Goal: Complete application form

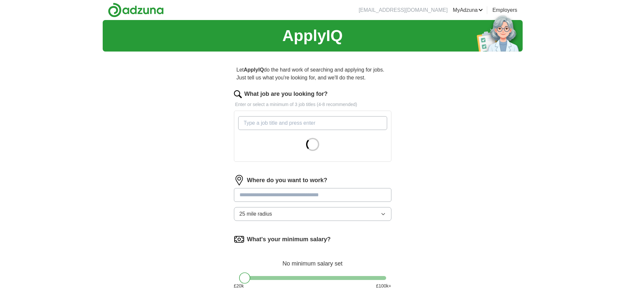
click at [271, 120] on input "What job are you looking for?" at bounding box center [312, 123] width 149 height 14
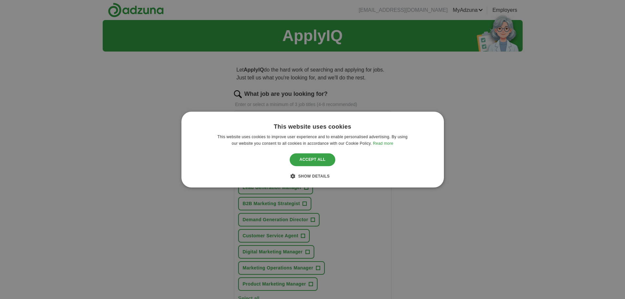
click at [309, 159] on div "Accept all" at bounding box center [313, 159] width 46 height 12
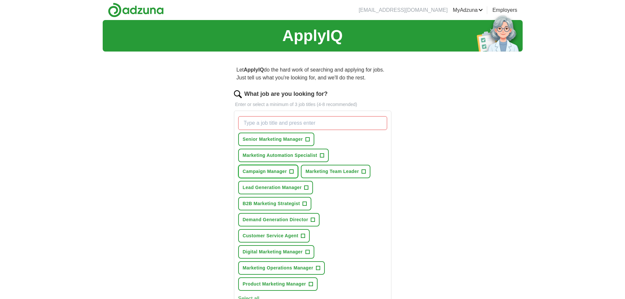
click at [290, 171] on span "+" at bounding box center [292, 171] width 4 height 5
click at [338, 174] on span "Marketing Team Leader" at bounding box center [331, 171] width 53 height 7
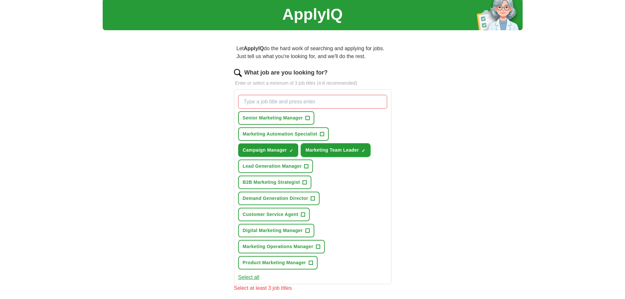
scroll to position [33, 0]
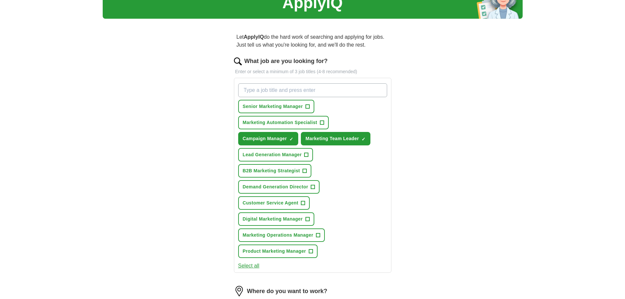
click at [291, 86] on input "What job are you looking for?" at bounding box center [312, 90] width 149 height 14
type input "demand generation manager"
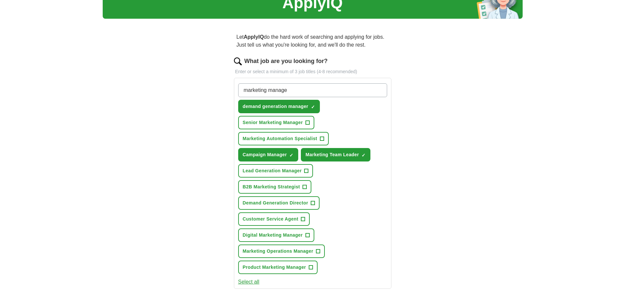
type input "marketing manager"
click at [291, 86] on input "What job are you looking for?" at bounding box center [312, 90] width 149 height 14
type input "events manager"
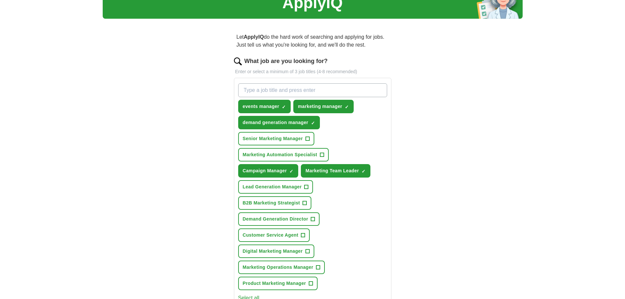
click at [291, 86] on input "What job are you looking for?" at bounding box center [312, 90] width 149 height 14
type input "events and marketing manager"
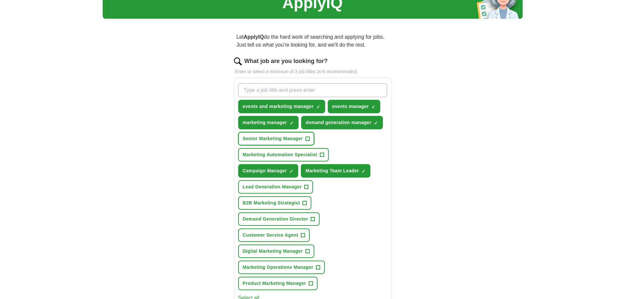
click at [295, 138] on span "Senior Marketing Manager" at bounding box center [273, 138] width 60 height 7
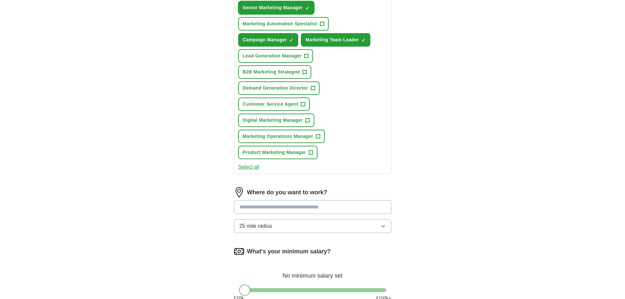
scroll to position [164, 0]
click at [320, 207] on input at bounding box center [312, 207] width 157 height 14
type input "**********"
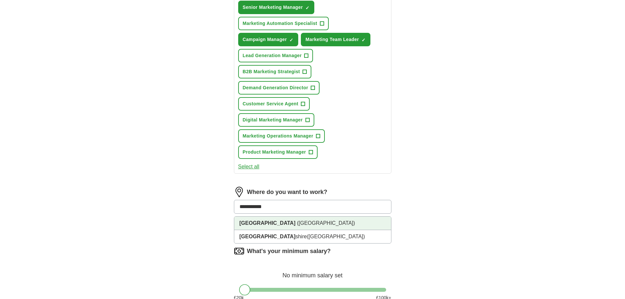
click at [297, 222] on span "([GEOGRAPHIC_DATA])" at bounding box center [326, 223] width 58 height 6
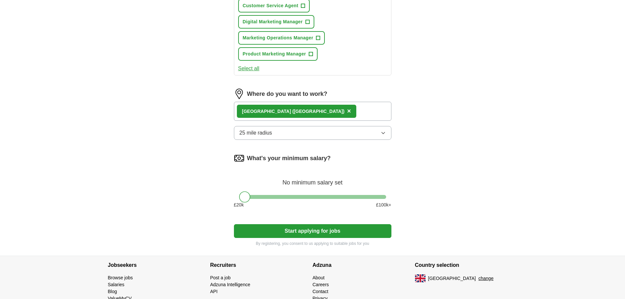
scroll to position [262, 0]
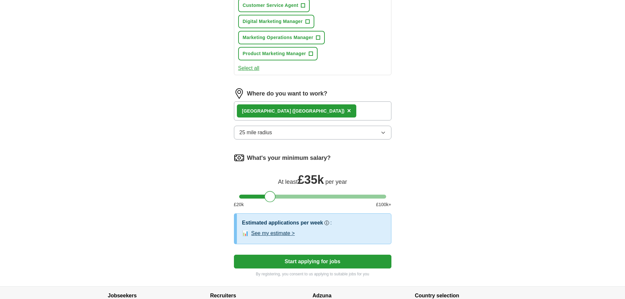
drag, startPoint x: 242, startPoint y: 198, endPoint x: 268, endPoint y: 196, distance: 25.3
click at [268, 196] on div at bounding box center [269, 196] width 11 height 11
click at [274, 233] on button "See my estimate >" at bounding box center [273, 233] width 44 height 8
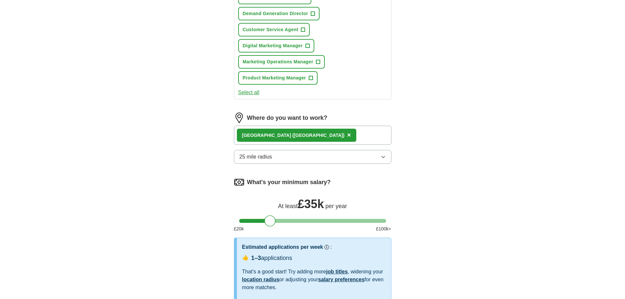
scroll to position [164, 0]
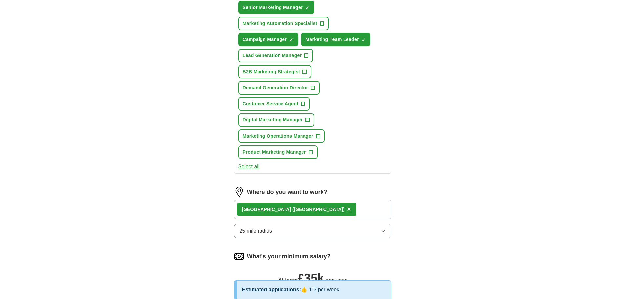
click at [266, 231] on span "25 mile radius" at bounding box center [255, 231] width 33 height 8
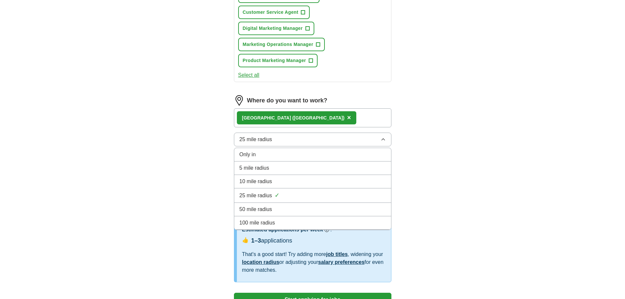
scroll to position [262, 0]
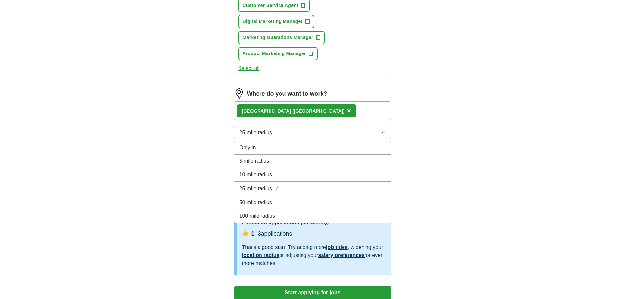
click at [282, 215] on div "100 mile radius" at bounding box center [312, 216] width 146 height 8
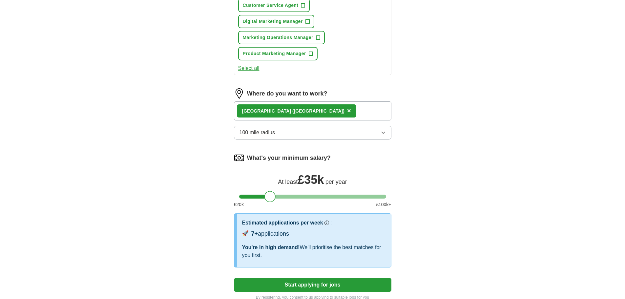
click at [264, 135] on span "100 mile radius" at bounding box center [257, 133] width 36 height 8
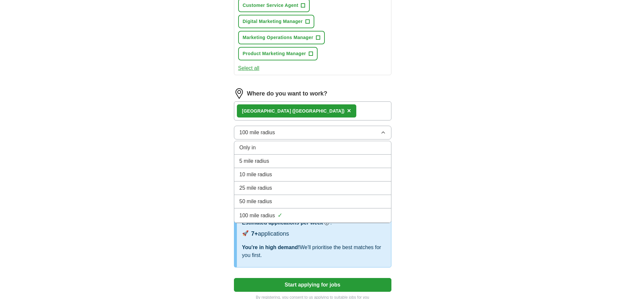
click at [273, 199] on div "50 mile radius" at bounding box center [312, 201] width 146 height 8
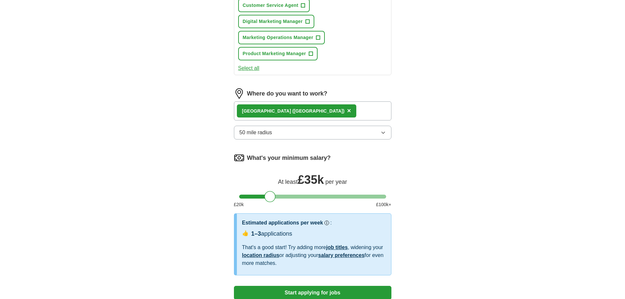
click at [281, 131] on button "50 mile radius" at bounding box center [312, 133] width 157 height 14
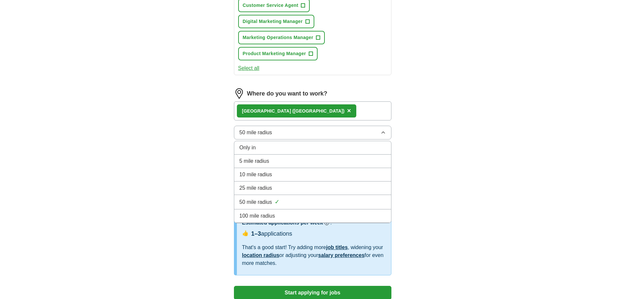
click at [280, 214] on div "100 mile radius" at bounding box center [312, 216] width 146 height 8
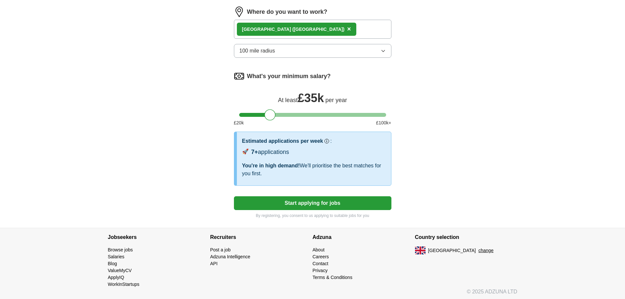
scroll to position [346, 0]
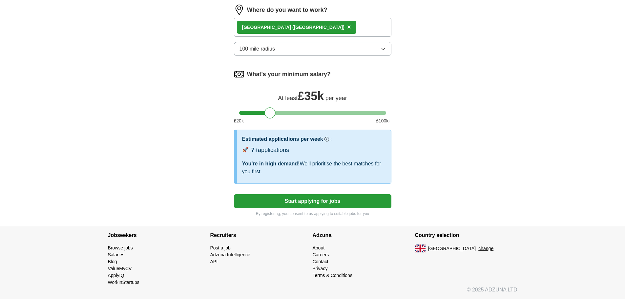
click at [312, 198] on button "Start applying for jobs" at bounding box center [312, 201] width 157 height 14
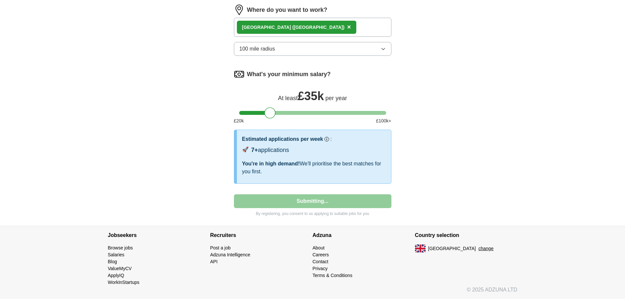
select select "**"
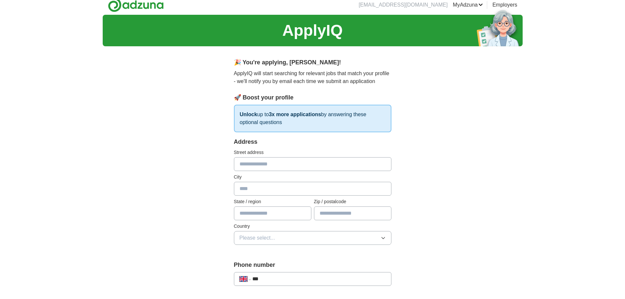
scroll to position [0, 0]
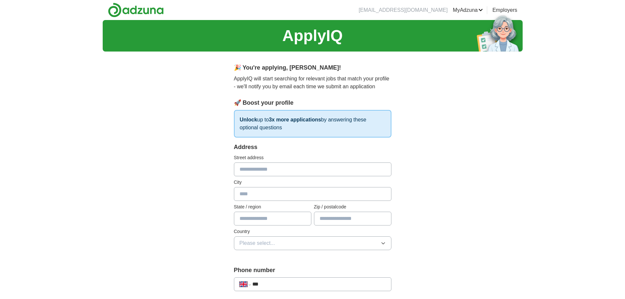
click at [311, 169] on input "text" at bounding box center [312, 169] width 157 height 14
type input "**********"
type input "*******"
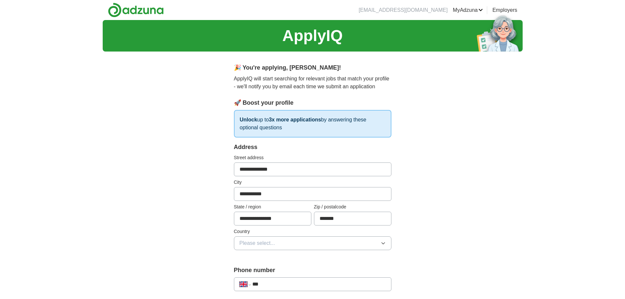
click at [306, 248] on button "Please select..." at bounding box center [312, 243] width 157 height 14
click at [297, 258] on div "[GEOGRAPHIC_DATA]" at bounding box center [312, 258] width 146 height 8
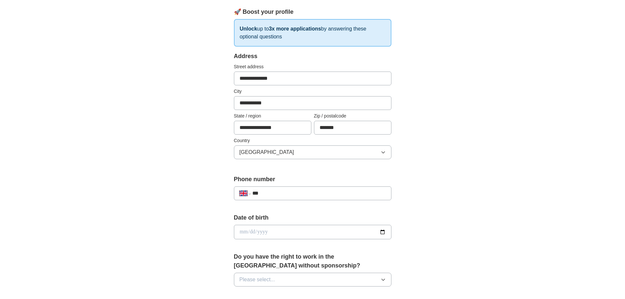
scroll to position [98, 0]
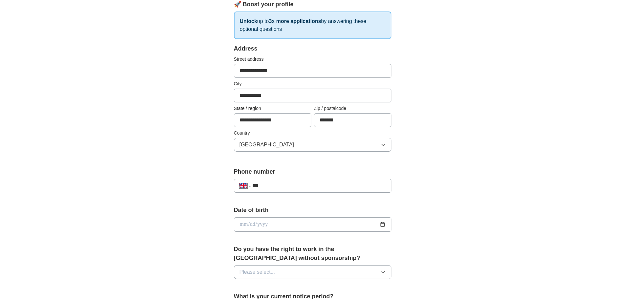
click at [280, 178] on div "**********" at bounding box center [312, 182] width 157 height 30
click at [277, 182] on input "***" at bounding box center [318, 186] width 133 height 8
type input "**********"
click at [276, 224] on input "date" at bounding box center [312, 224] width 157 height 14
type input "**********"
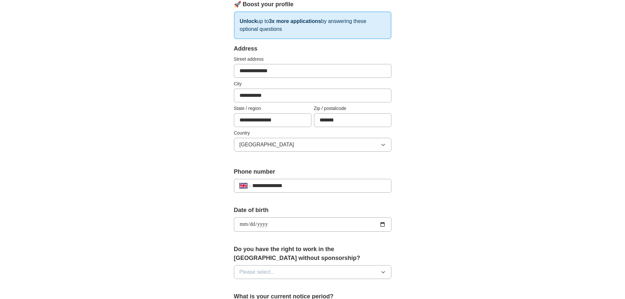
click at [276, 276] on button "Please select..." at bounding box center [312, 272] width 157 height 14
click at [270, 284] on div "Yes" at bounding box center [312, 287] width 146 height 8
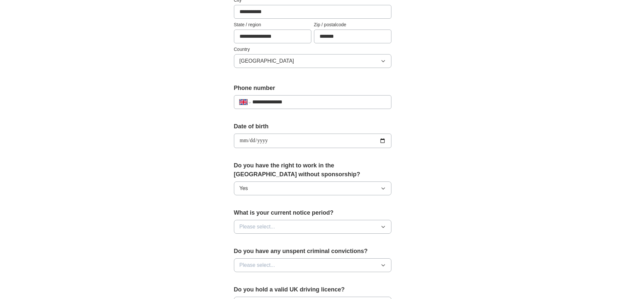
scroll to position [197, 0]
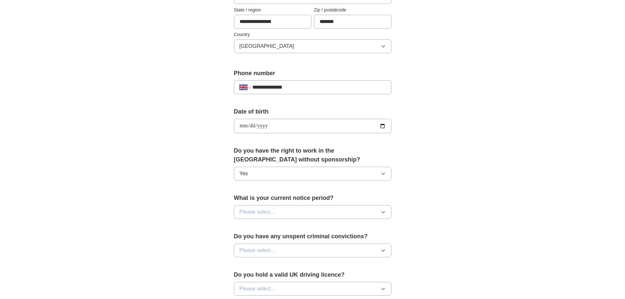
click at [283, 212] on button "Please select..." at bounding box center [312, 212] width 157 height 14
click at [258, 271] on span "1 month" at bounding box center [248, 267] width 19 height 8
click at [276, 248] on button "Please select..." at bounding box center [312, 250] width 157 height 14
click at [254, 277] on div "No" at bounding box center [312, 279] width 146 height 8
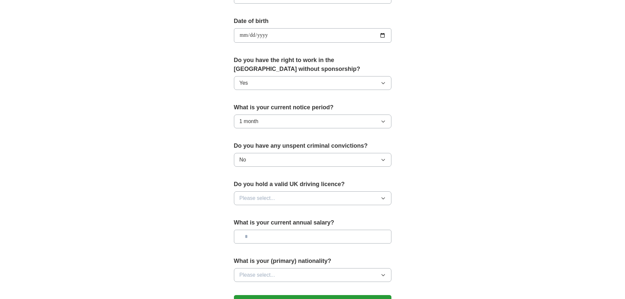
scroll to position [295, 0]
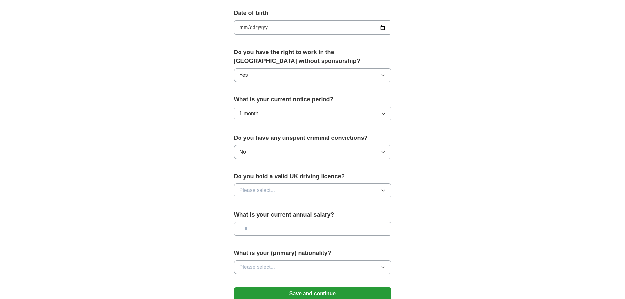
click at [297, 191] on button "Please select..." at bounding box center [312, 190] width 157 height 14
click at [278, 209] on div "Yes" at bounding box center [312, 205] width 146 height 8
click at [268, 228] on input "text" at bounding box center [312, 229] width 157 height 14
click at [248, 229] on input "*******" at bounding box center [312, 229] width 157 height 14
type input "*******"
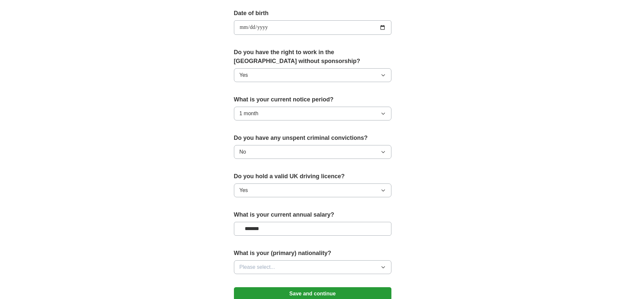
click at [296, 268] on button "Please select..." at bounding box center [312, 267] width 157 height 14
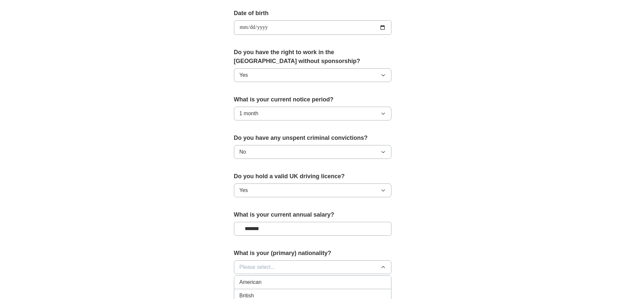
scroll to position [328, 0]
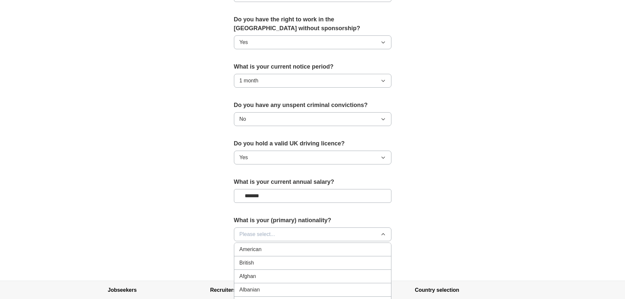
click at [271, 258] on li "British" at bounding box center [312, 262] width 157 height 13
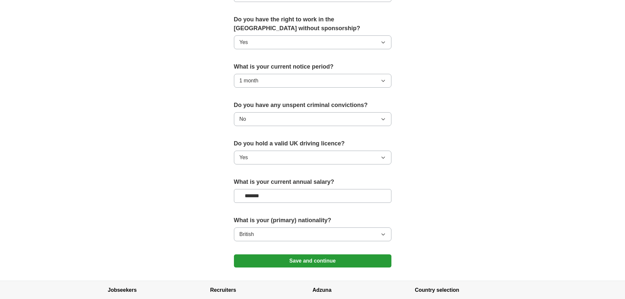
click at [325, 259] on button "Save and continue" at bounding box center [312, 260] width 157 height 13
